Goal: Task Accomplishment & Management: Manage account settings

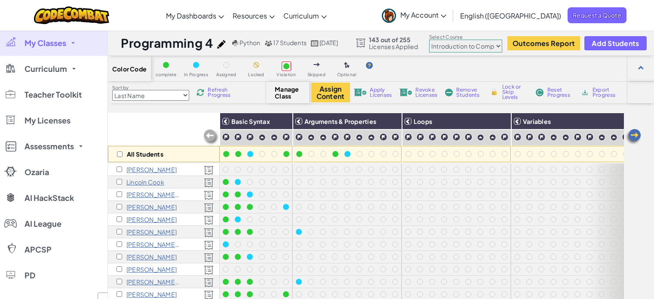
select select "560f1a9f22961295f9427742"
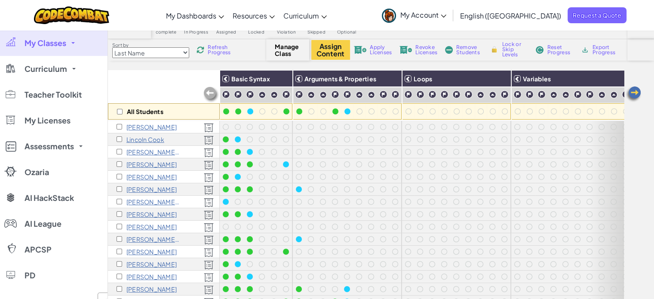
scroll to position [13, 0]
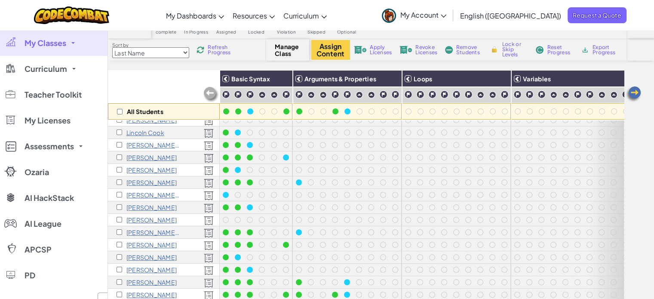
click at [67, 41] on link "My Classes" at bounding box center [53, 43] width 107 height 26
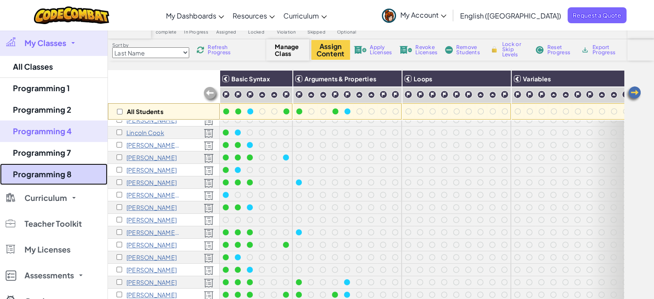
click at [69, 168] on link "Programming 8" at bounding box center [53, 173] width 107 height 21
select select "560f1a9f22961295f9427742"
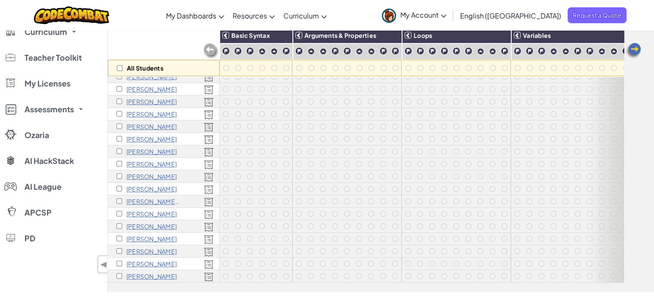
scroll to position [129, 0]
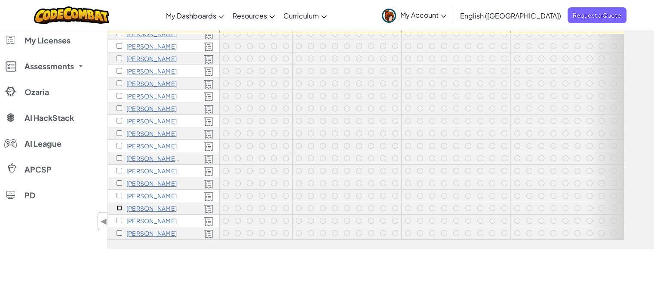
click at [117, 205] on input "checkbox" at bounding box center [119, 208] width 6 height 6
checkbox input "true"
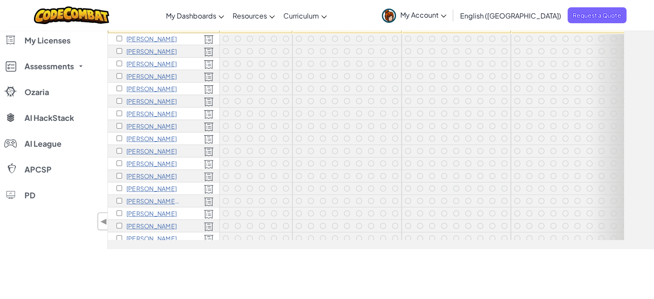
scroll to position [0, 0]
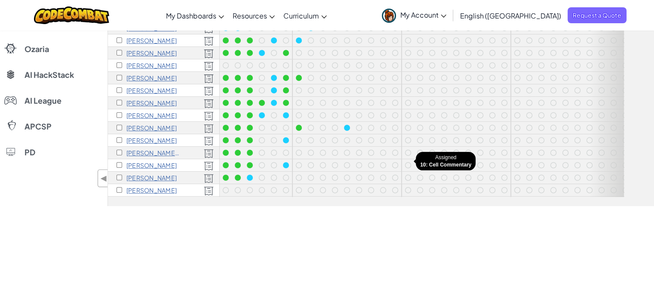
scroll to position [50, 0]
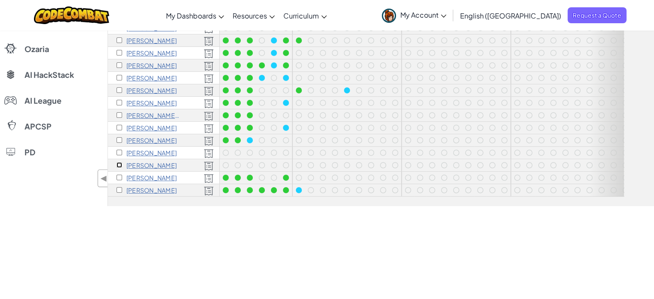
click at [118, 162] on input "checkbox" at bounding box center [119, 165] width 6 height 6
checkbox input "true"
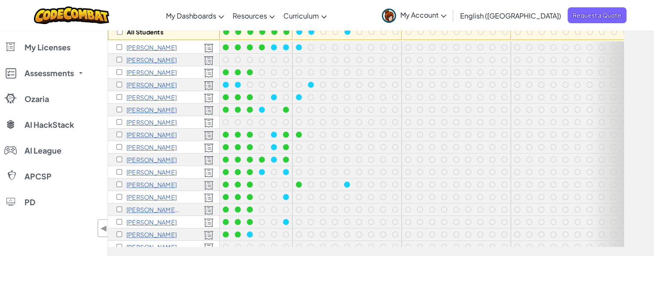
scroll to position [0, 0]
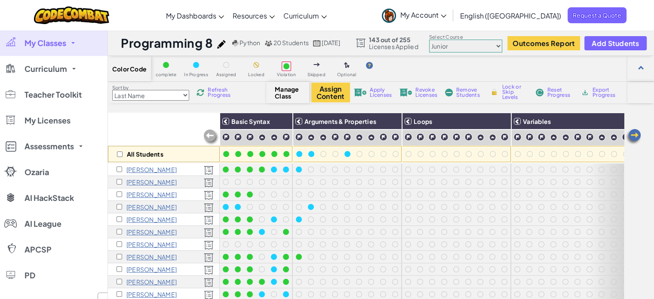
click at [558, 89] on span "Reset Progress" at bounding box center [560, 92] width 26 height 10
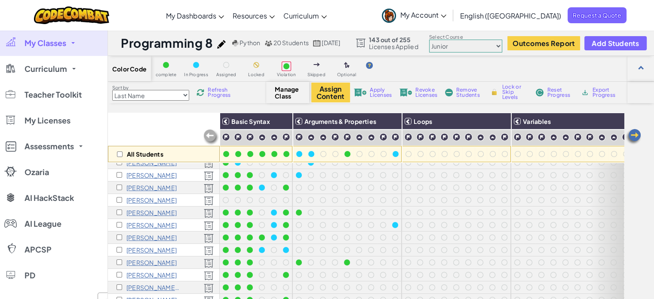
click at [64, 42] on span "My Classes" at bounding box center [45, 43] width 42 height 8
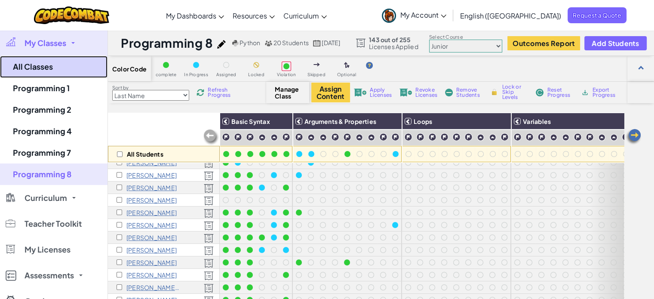
click at [43, 63] on link "All Classes" at bounding box center [53, 67] width 107 height 22
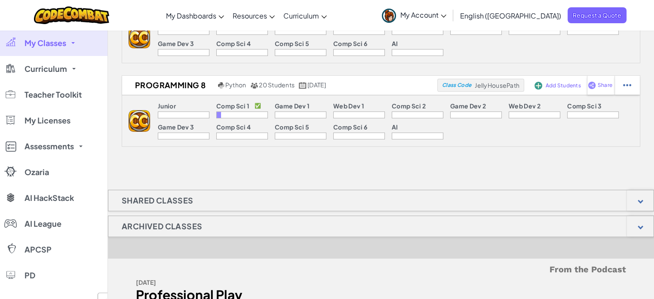
scroll to position [344, 0]
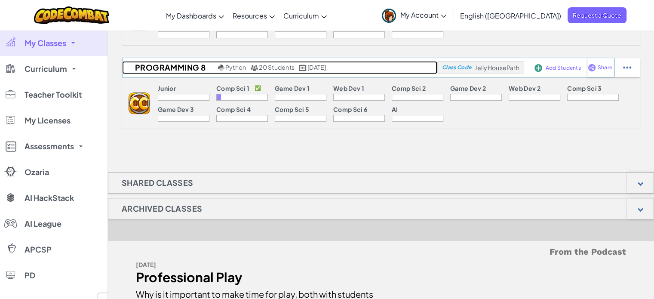
click at [187, 70] on h2 "Programming 8" at bounding box center [169, 67] width 94 height 13
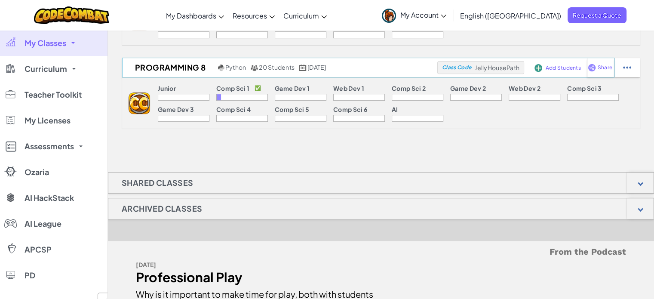
select select "560f1a9f22961295f9427742"
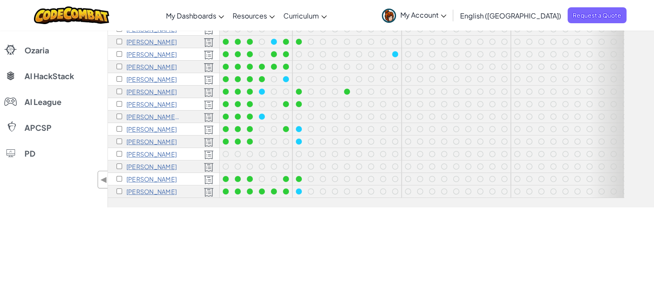
scroll to position [172, 0]
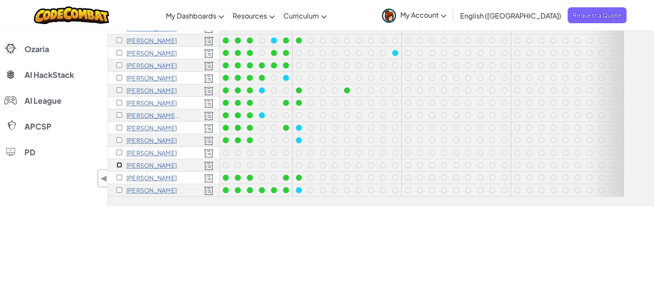
click at [117, 162] on input "checkbox" at bounding box center [119, 165] width 6 height 6
checkbox input "true"
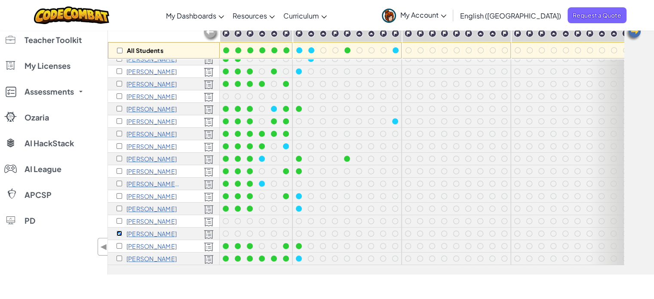
scroll to position [0, 0]
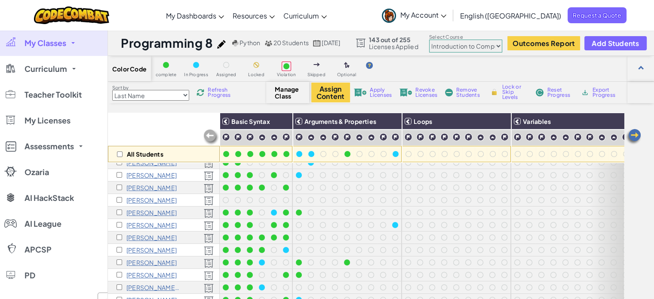
click at [456, 88] on span "Remove Students" at bounding box center [469, 92] width 26 height 10
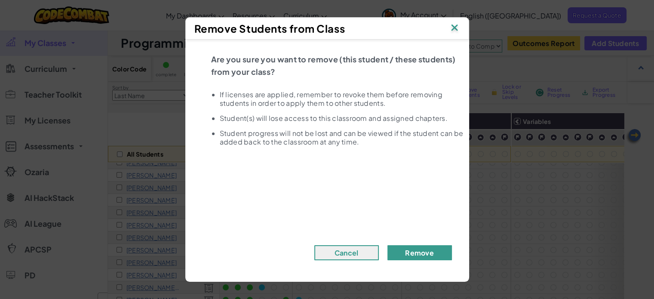
click at [437, 247] on button "Remove" at bounding box center [419, 252] width 64 height 15
click at [425, 248] on button "Remove" at bounding box center [419, 252] width 64 height 15
click at [426, 256] on button "Remove" at bounding box center [419, 252] width 64 height 15
click at [417, 252] on button "Remove" at bounding box center [419, 252] width 64 height 15
click at [417, 254] on button "Remove" at bounding box center [419, 252] width 64 height 15
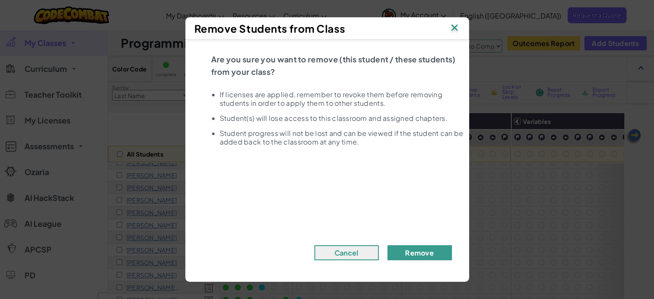
click at [417, 254] on button "Remove" at bounding box center [419, 252] width 64 height 15
click at [416, 254] on button "Remove" at bounding box center [419, 252] width 64 height 15
click at [454, 24] on img at bounding box center [454, 28] width 11 height 13
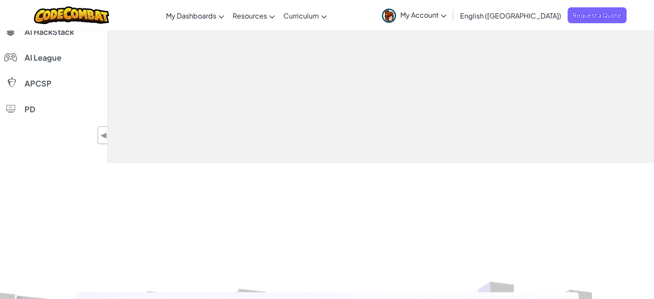
select select "560f1a9f22961295f9427742"
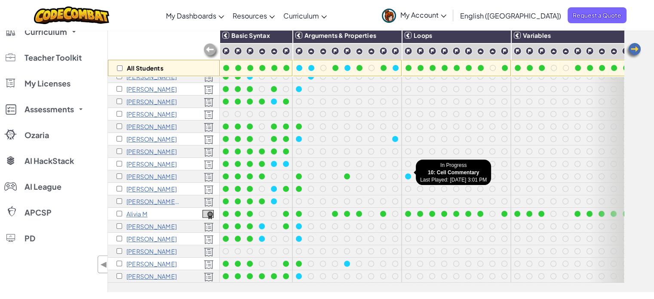
scroll to position [50, 0]
click at [120, 211] on input "checkbox" at bounding box center [119, 214] width 6 height 6
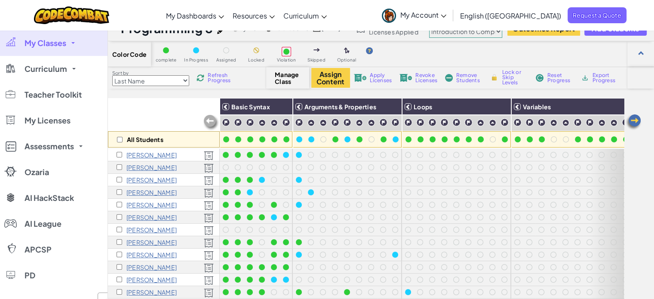
scroll to position [0, 0]
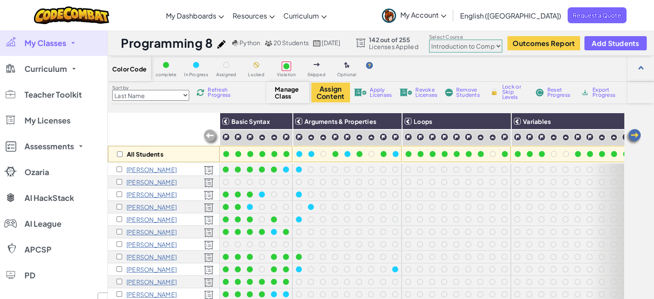
click at [550, 91] on span "Reset Progress" at bounding box center [560, 92] width 26 height 10
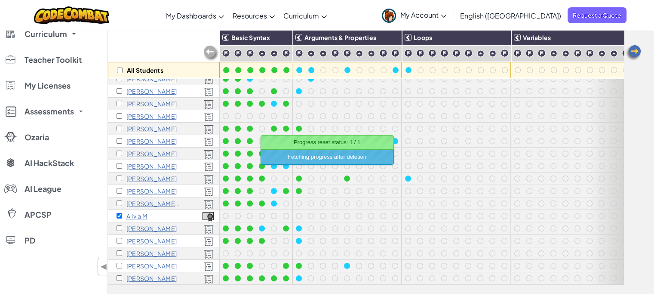
scroll to position [86, 0]
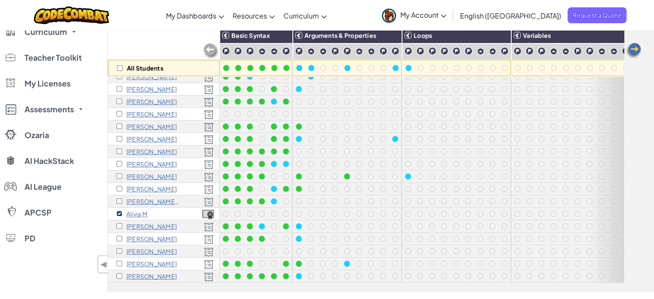
click at [120, 211] on input "checkbox" at bounding box center [119, 214] width 6 height 6
checkbox input "true"
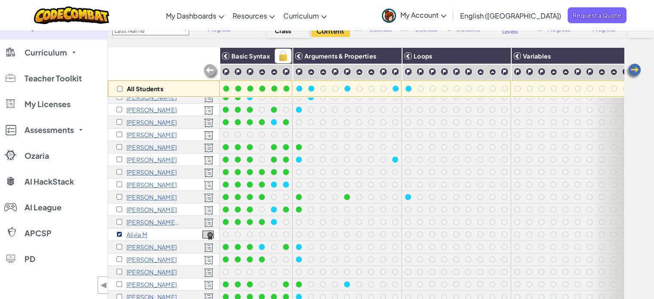
scroll to position [65, 0]
